Goal: Information Seeking & Learning: Check status

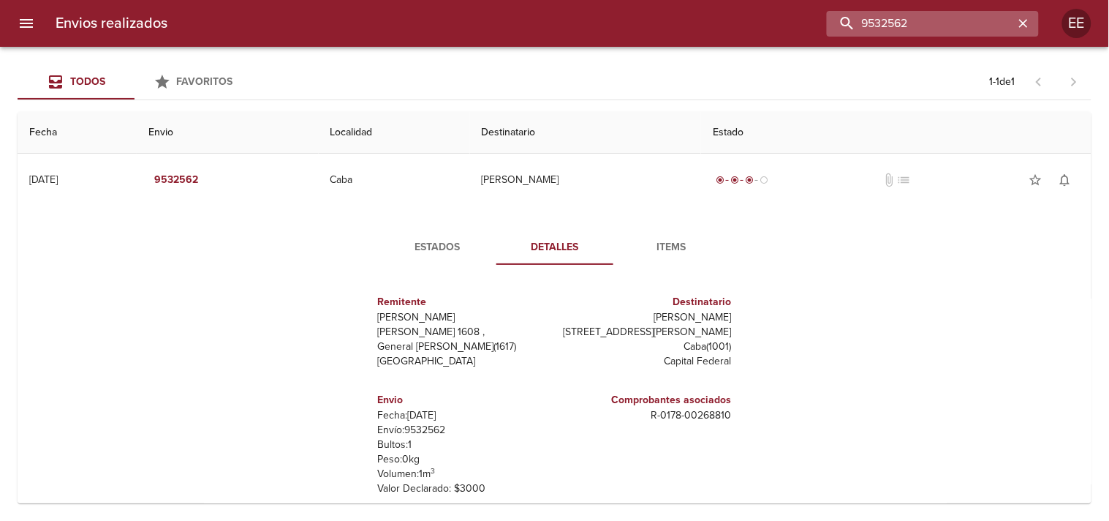
click at [944, 18] on input "9532562" at bounding box center [920, 24] width 187 height 26
paste input "[DATE] 9:25, [PERSON_NAME]"
click at [944, 18] on input "9532562" at bounding box center [920, 24] width 187 height 26
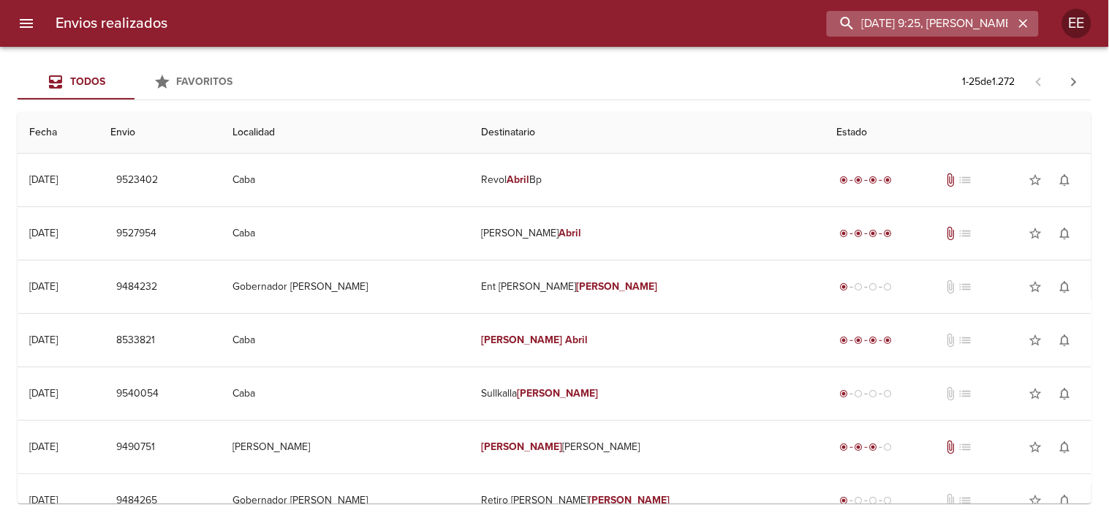
click at [889, 23] on input "[DATE] 9:25, [PERSON_NAME]" at bounding box center [920, 24] width 187 height 26
paste input "[PERSON_NAME]"
click at [889, 23] on input "[DATE] 9:25, [PERSON_NAME]" at bounding box center [920, 24] width 187 height 26
type input "[PERSON_NAME]"
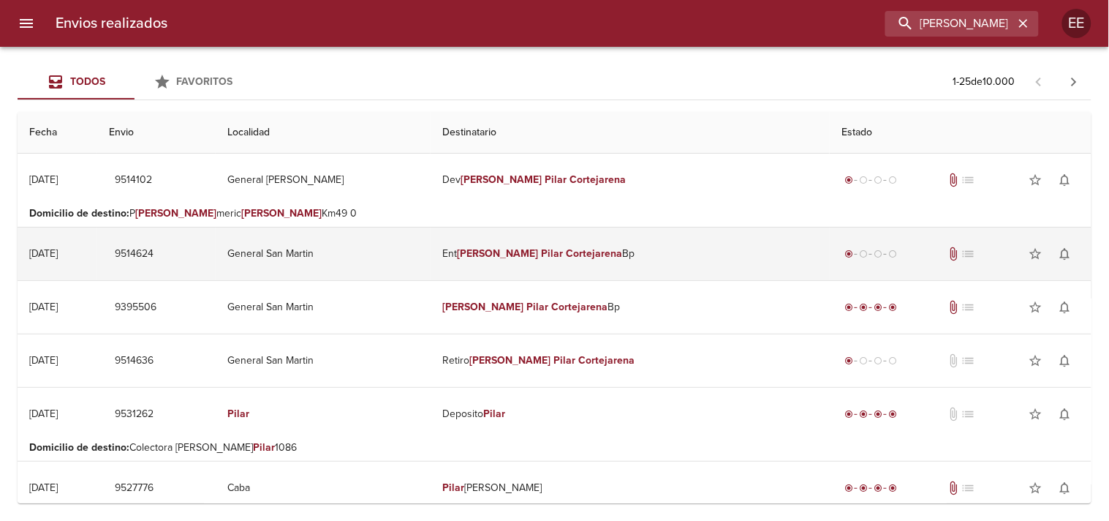
click at [537, 250] on em "[PERSON_NAME]" at bounding box center [497, 253] width 81 height 12
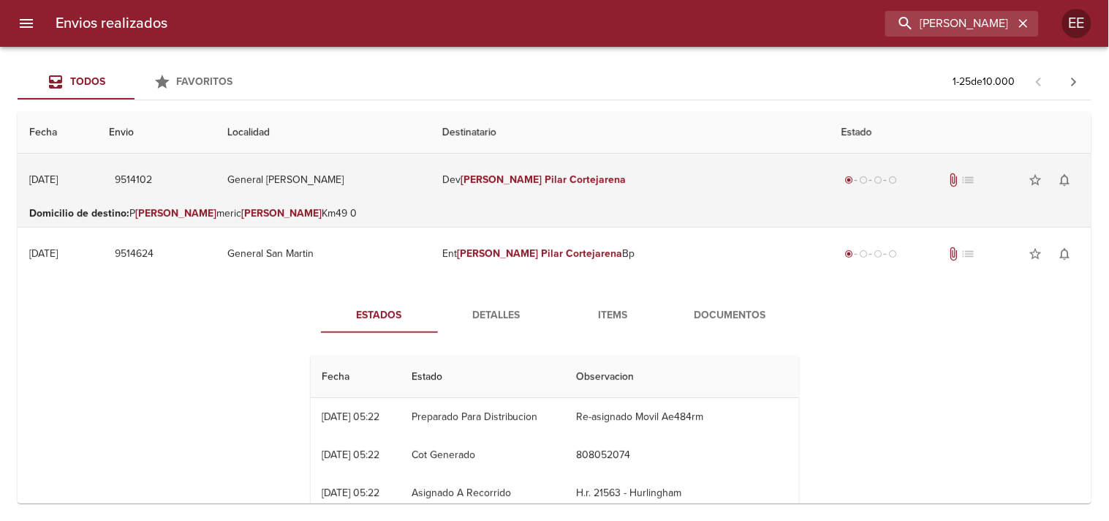
click at [550, 185] on em "Pilar" at bounding box center [556, 179] width 22 height 12
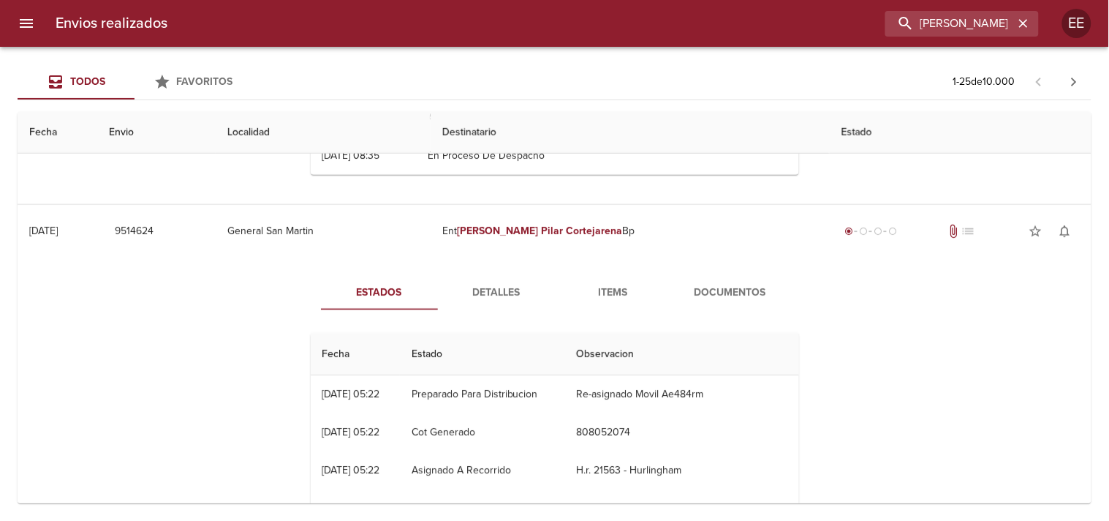
scroll to position [366, 0]
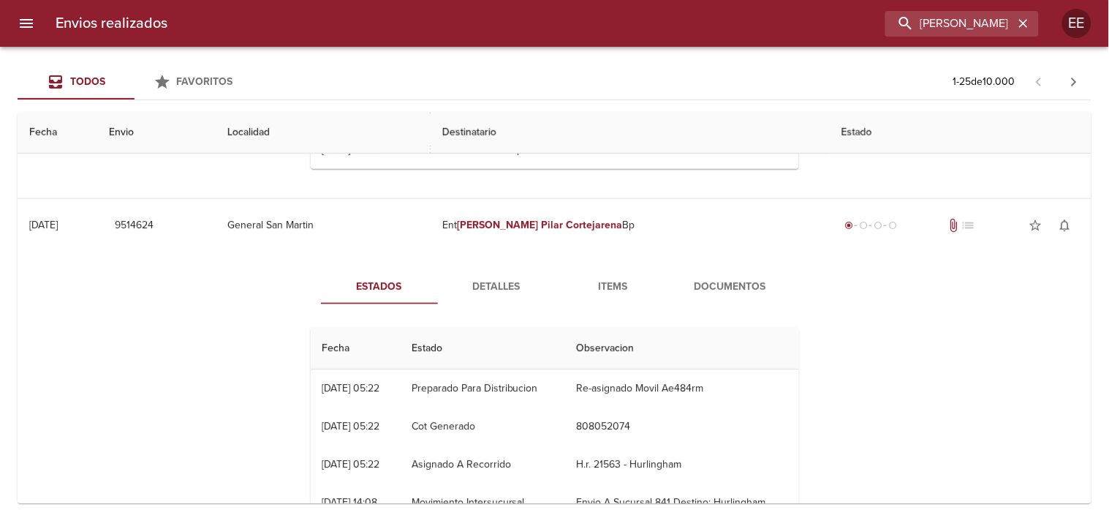
click at [497, 288] on span "Detalles" at bounding box center [496, 287] width 99 height 18
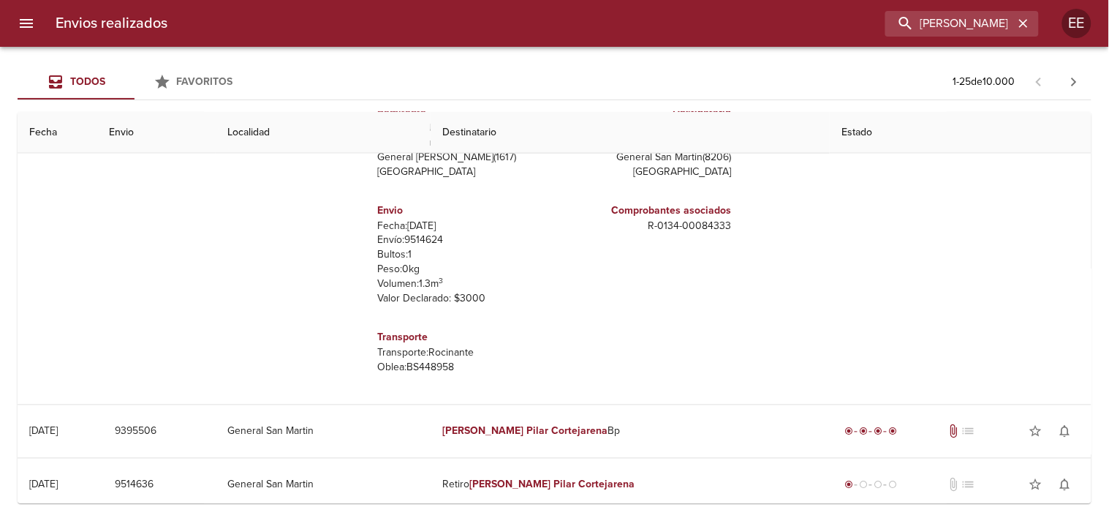
scroll to position [630, 0]
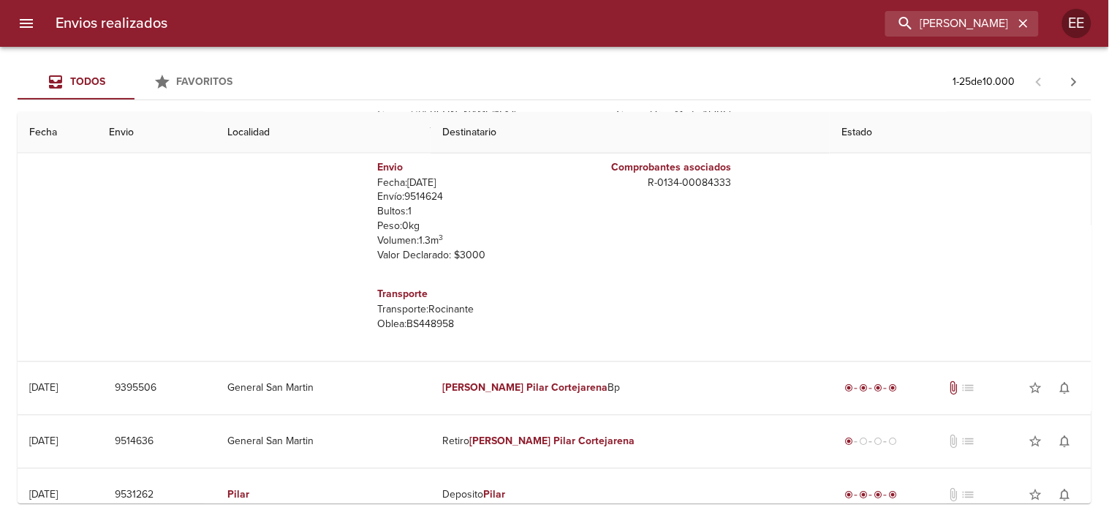
click at [419, 200] on p "Envío: 9514624" at bounding box center [463, 197] width 171 height 15
copy p "9514624"
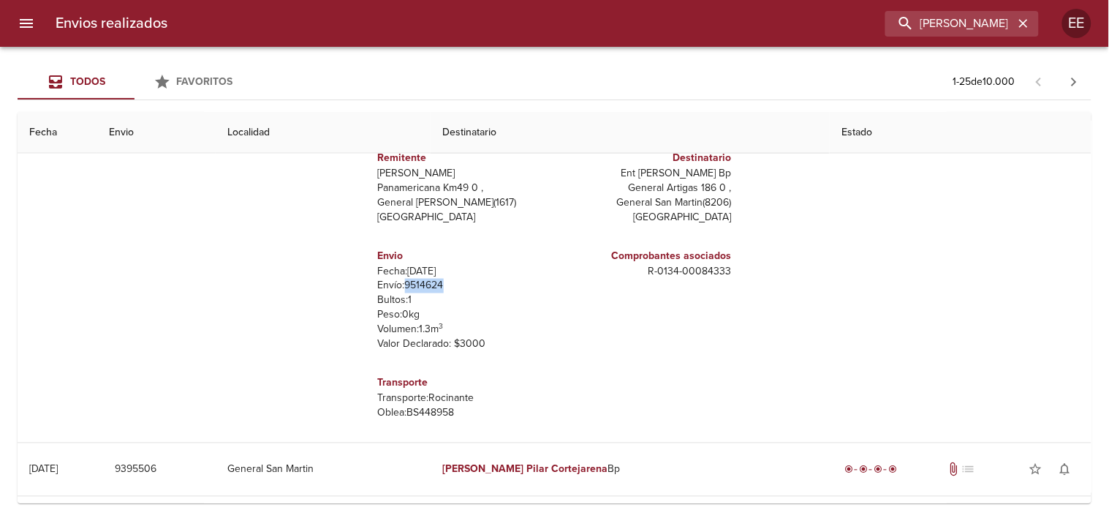
scroll to position [0, 0]
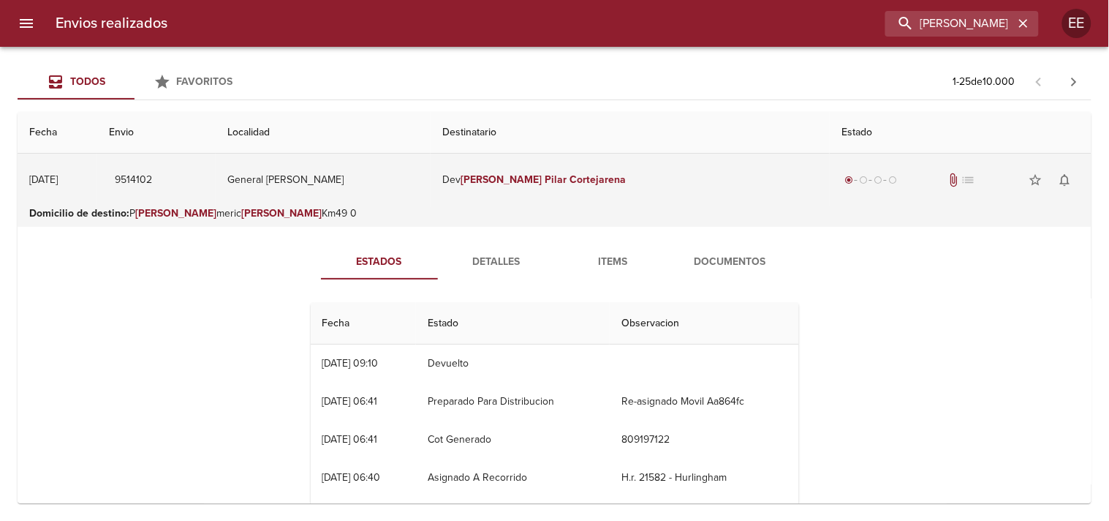
click at [604, 187] on td "Dev [PERSON_NAME]" at bounding box center [630, 180] width 399 height 53
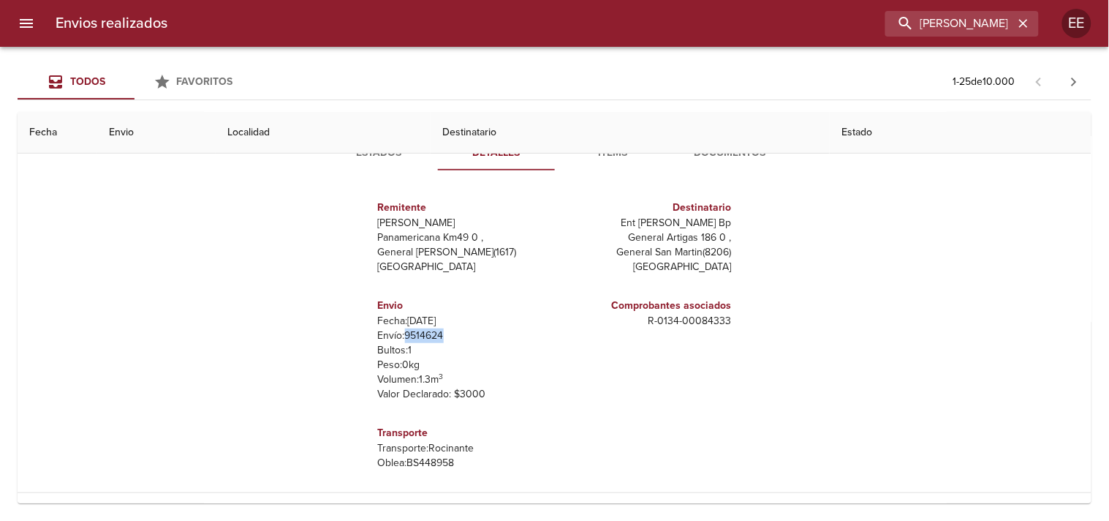
scroll to position [194, 0]
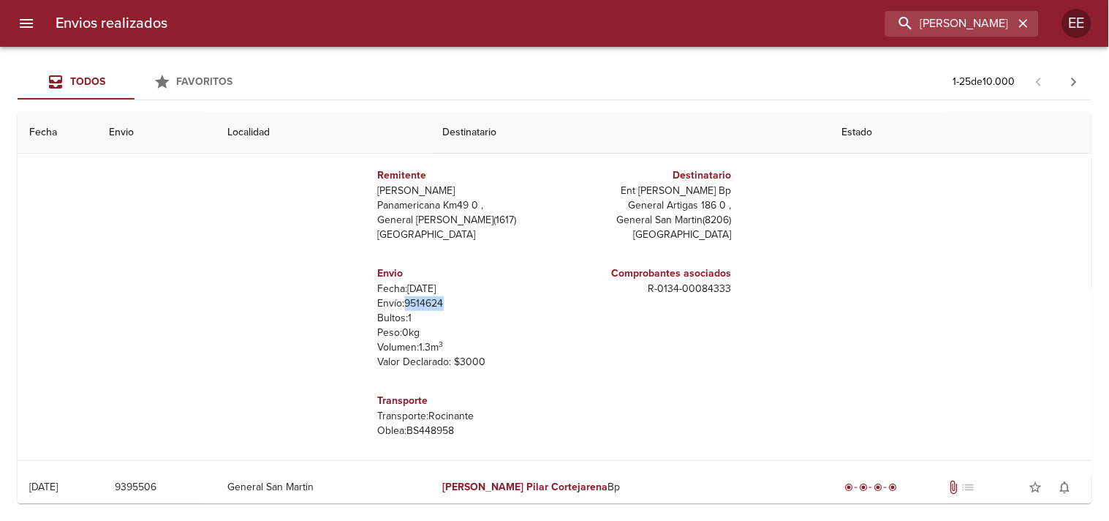
copy p "9514624"
drag, startPoint x: 631, startPoint y: 286, endPoint x: 728, endPoint y: 298, distance: 98.0
click at [728, 298] on div "Remitente Wamaro Tortuguitas Panamericana Km49 0 , General [PERSON_NAME] ( 1617…" at bounding box center [555, 296] width 500 height 292
copy p "R - 0134 - 00084333"
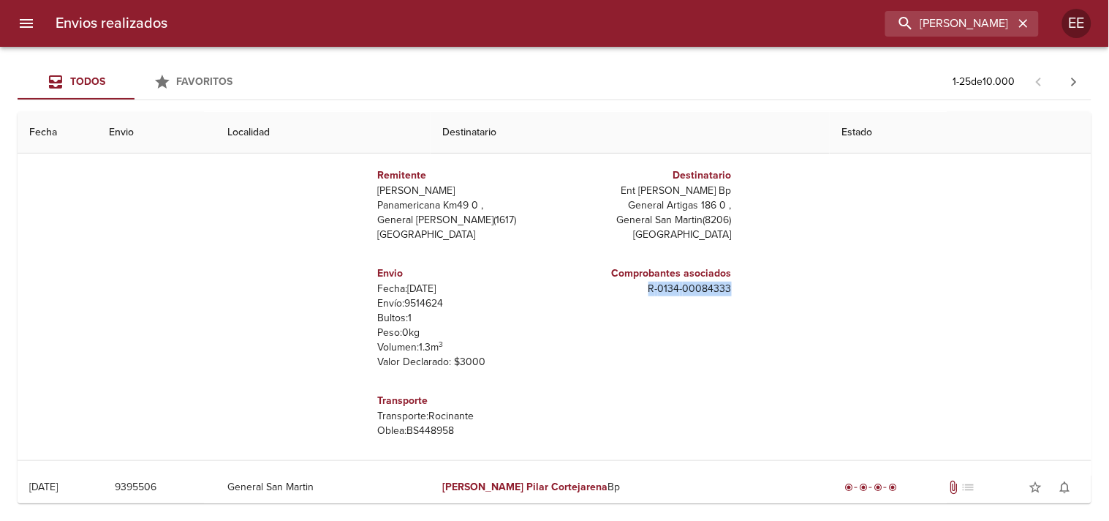
drag, startPoint x: 594, startPoint y: 191, endPoint x: 737, endPoint y: 188, distance: 142.6
click at [737, 188] on div "Remitente Wamaro Tortuguitas Panamericana Km49 0 , General [PERSON_NAME] ( 1617…" at bounding box center [555, 296] width 500 height 292
copy p "Ent [PERSON_NAME] Bp"
